Goal: Task Accomplishment & Management: Manage account settings

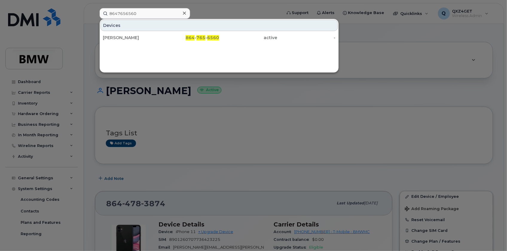
drag, startPoint x: 144, startPoint y: 14, endPoint x: 106, endPoint y: 11, distance: 37.5
click at [105, 12] on input "8647656560" at bounding box center [145, 13] width 91 height 11
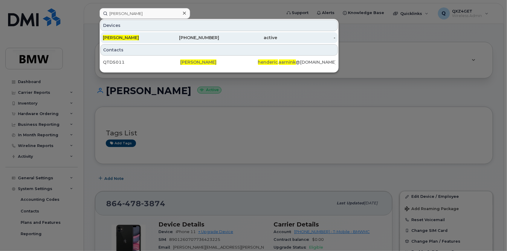
type input "[PERSON_NAME]"
click at [132, 36] on span "[PERSON_NAME]" at bounding box center [121, 37] width 36 height 5
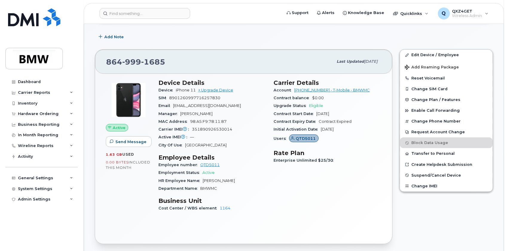
scroll to position [81, 0]
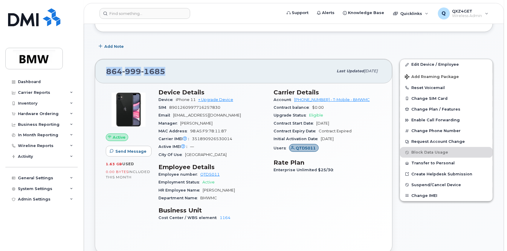
drag, startPoint x: 167, startPoint y: 69, endPoint x: 99, endPoint y: 69, distance: 68.2
click at [99, 69] on div "864 999 1685 Last updated Aug 13, 2025" at bounding box center [243, 71] width 297 height 24
copy span "864 999 1685"
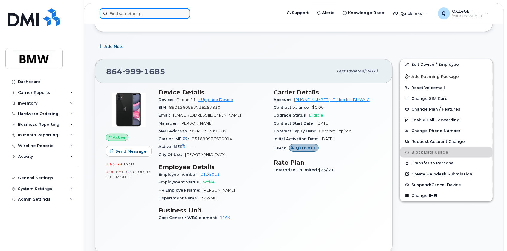
click at [120, 14] on input at bounding box center [145, 13] width 91 height 11
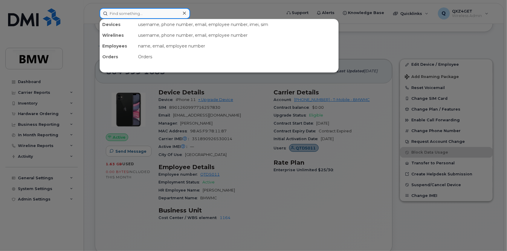
click at [138, 15] on input at bounding box center [145, 13] width 91 height 11
paste input "8643676220"
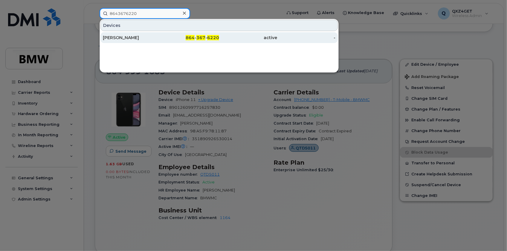
type input "8643676220"
click at [120, 36] on div "[PERSON_NAME]" at bounding box center [132, 38] width 58 height 6
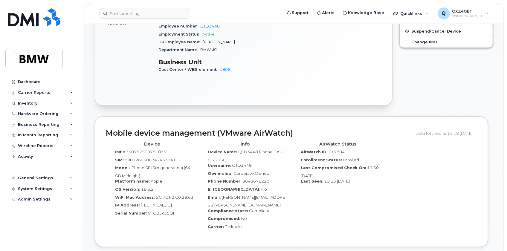
scroll to position [245, 0]
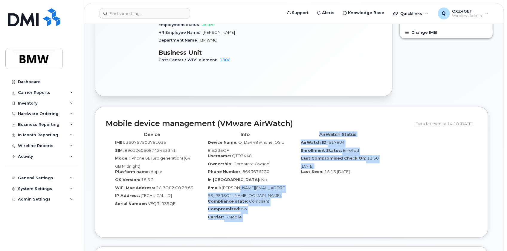
drag, startPoint x: 293, startPoint y: 183, endPoint x: 238, endPoint y: 185, distance: 54.5
click at [238, 185] on div "Device IMEI: 350757500781035 SIM: 8901260608742433341 Model: iPhone SE (3rd gen…" at bounding box center [291, 177] width 371 height 97
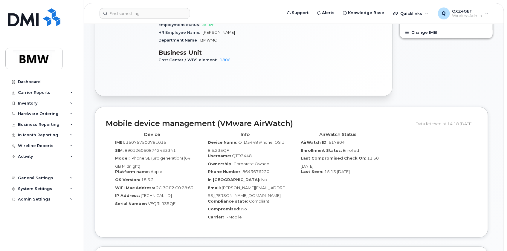
click at [302, 191] on div "AirWatch Status AirWatch ID: 617804 Enrollment Status: Enrolled Last Compromise…" at bounding box center [338, 177] width 93 height 97
drag, startPoint x: 288, startPoint y: 183, endPoint x: 222, endPoint y: 184, distance: 66.1
click at [222, 184] on div "Info Device Name: QTD3448 iPhone iOS 18.6.235QF Username: QTD3448 Ownership: Co…" at bounding box center [245, 177] width 93 height 97
copy span "Brandon.Conklin@bmwmc.com"
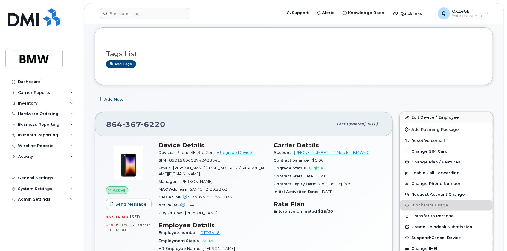
scroll to position [27, 0]
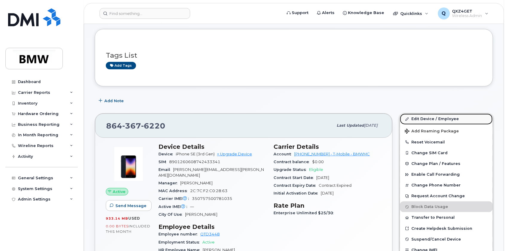
click at [414, 118] on link "Edit Device / Employee" at bounding box center [446, 119] width 93 height 11
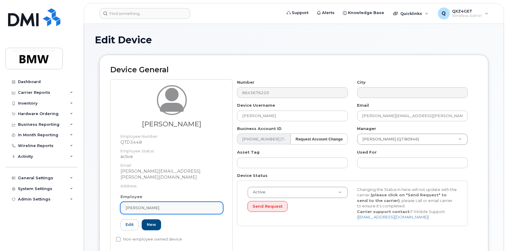
click at [165, 202] on link "Brandon Conklin" at bounding box center [172, 208] width 103 height 12
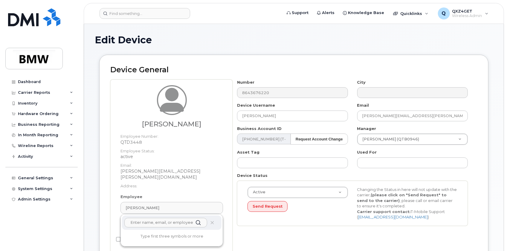
paste input "Brandon.Conklin@bmwmc.com"
type input "Brandon.Conklin@bmwmc.com"
click at [143, 234] on strong "Brandon Conklin" at bounding box center [145, 236] width 37 height 5
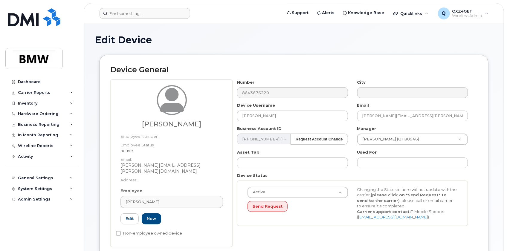
type input "Brandon Conklin"
type input "14966882"
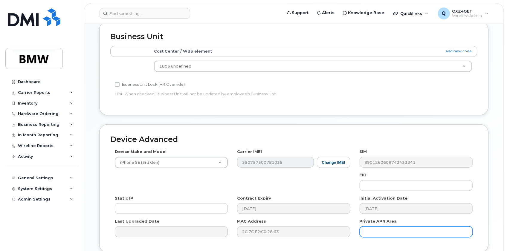
scroll to position [291, 0]
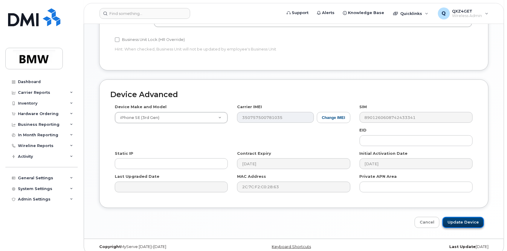
click at [468, 217] on input "Update Device" at bounding box center [464, 222] width 42 height 11
type input "Saving..."
